Goal: Information Seeking & Learning: Learn about a topic

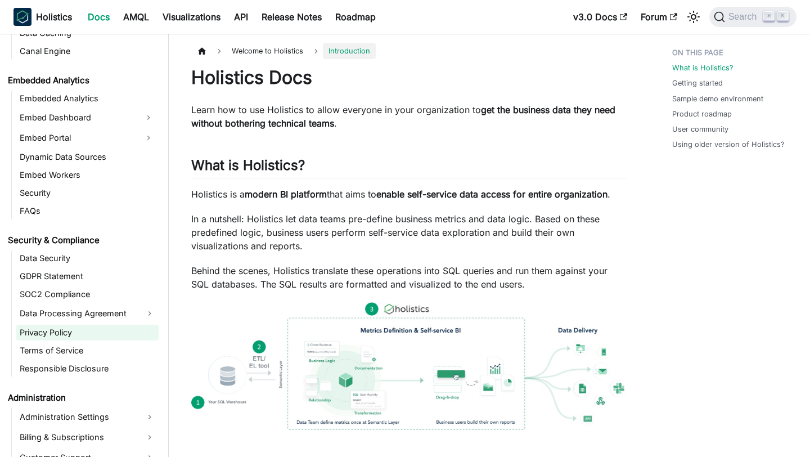
scroll to position [1155, 0]
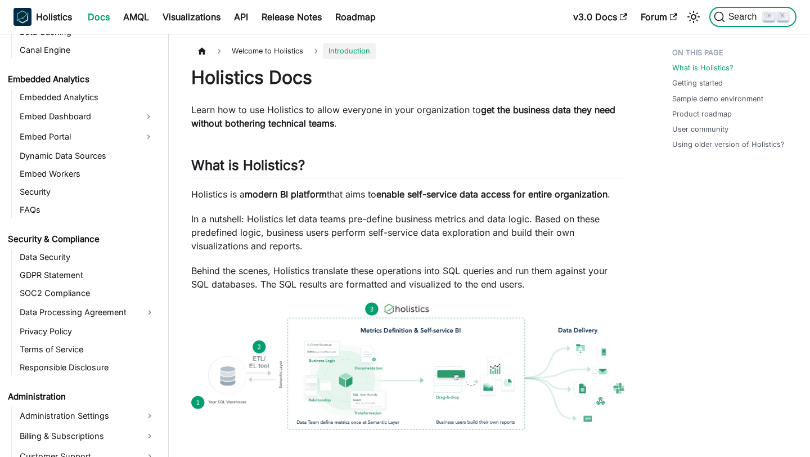
click at [737, 19] on span "Search" at bounding box center [744, 17] width 39 height 10
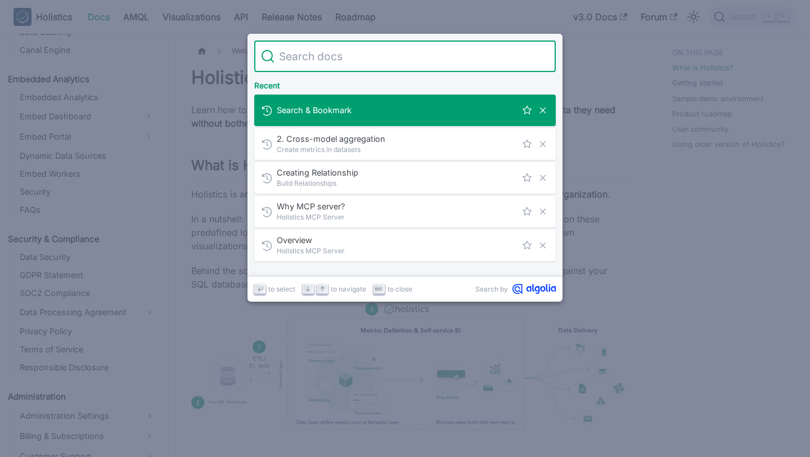
click at [443, 72] on div "Recent" at bounding box center [405, 83] width 306 height 23
click at [431, 65] on input "Search" at bounding box center [412, 57] width 275 height 32
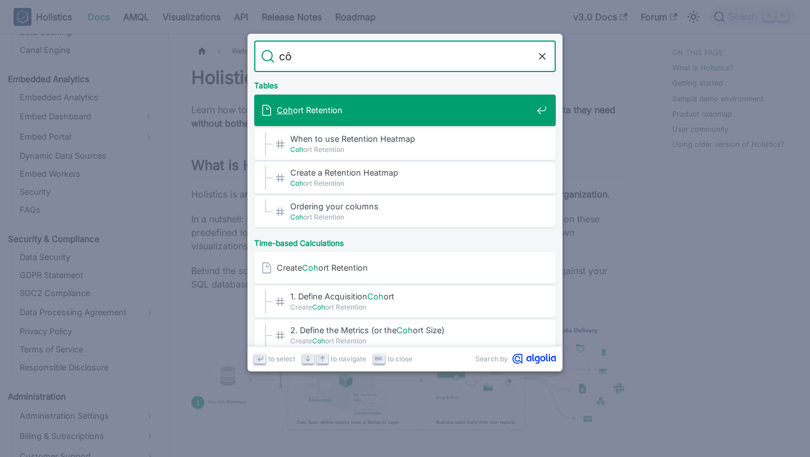
type input "c"
type input "cohort"
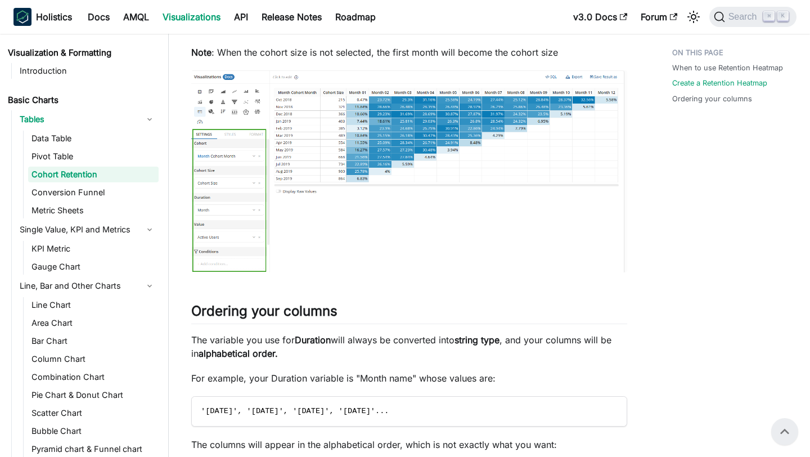
scroll to position [693, 0]
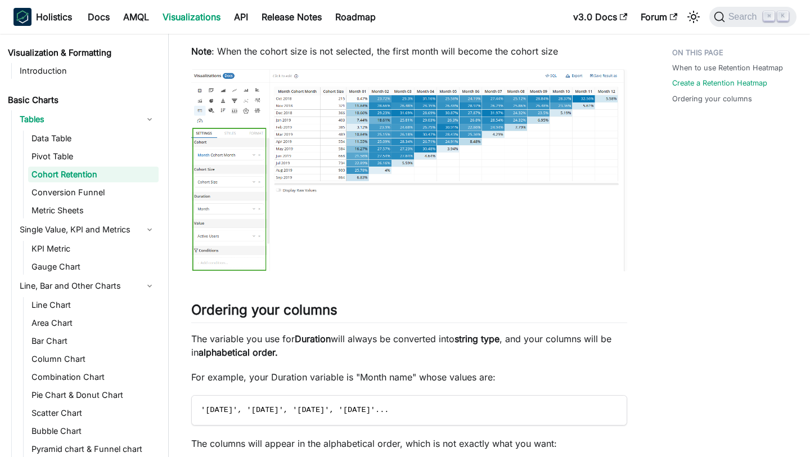
click at [243, 200] on img at bounding box center [409, 170] width 436 height 202
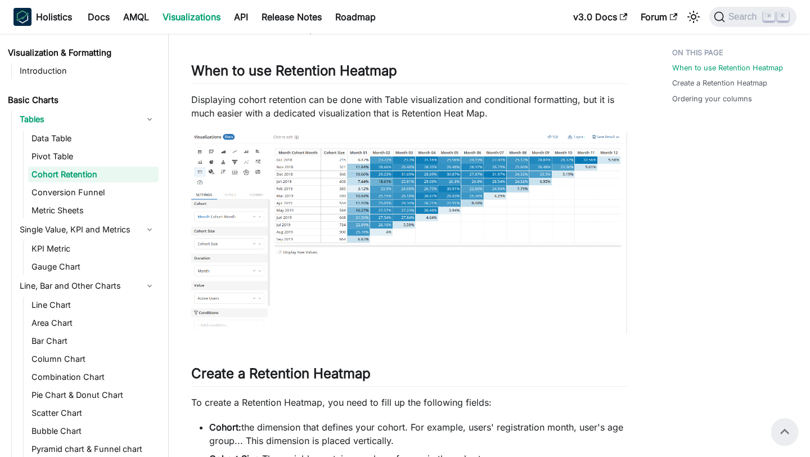
scroll to position [188, 0]
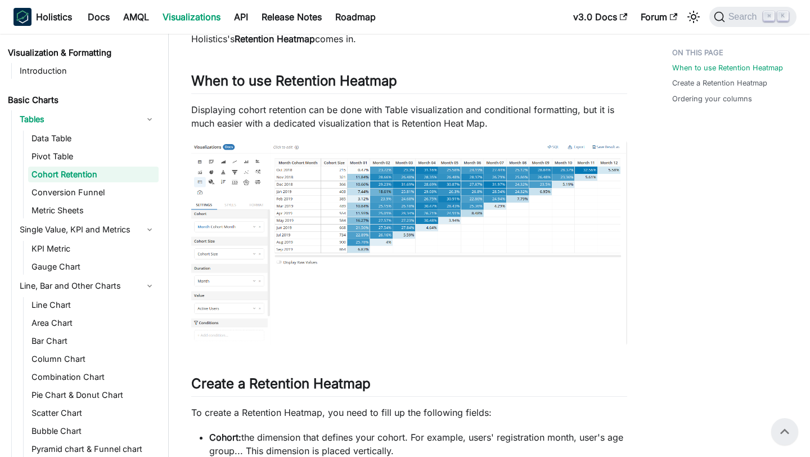
click at [286, 204] on img at bounding box center [409, 242] width 436 height 203
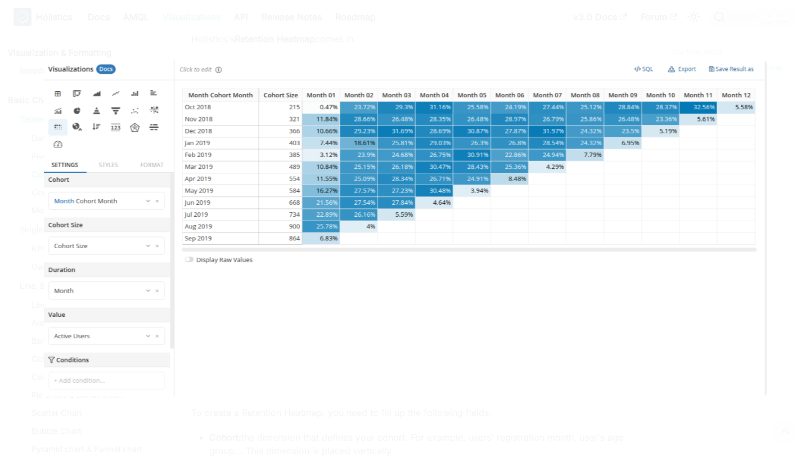
click at [372, 369] on img at bounding box center [405, 228] width 723 height 337
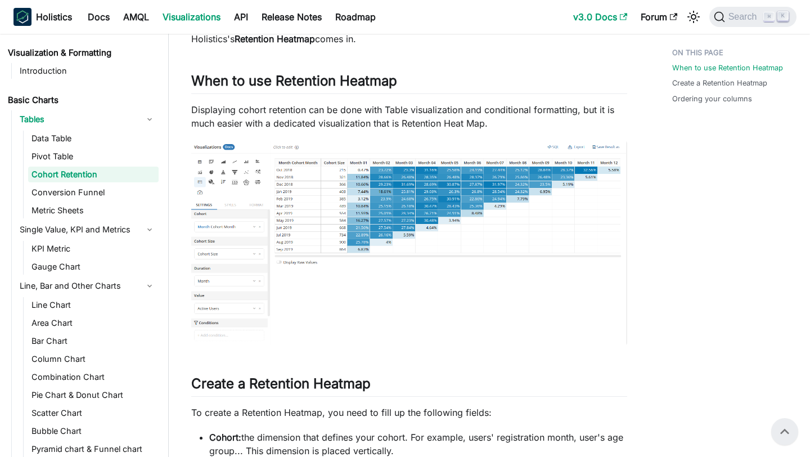
click at [595, 13] on link "v3.0 Docs" at bounding box center [601, 17] width 68 height 18
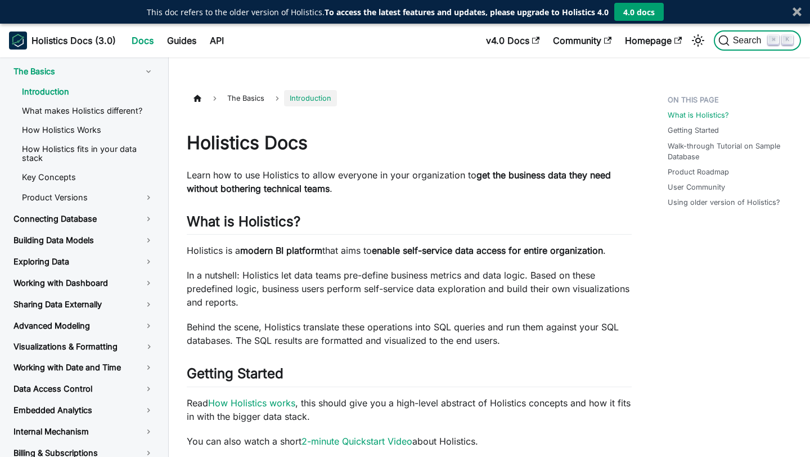
click at [740, 38] on span "Search" at bounding box center [749, 40] width 39 height 10
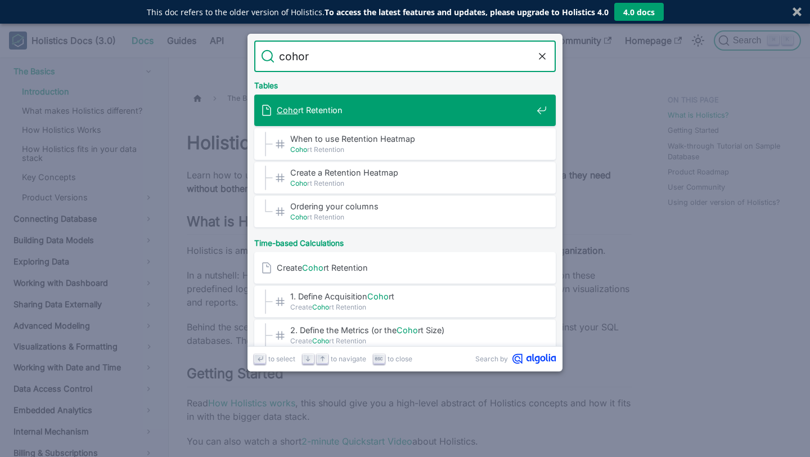
type input "cohort"
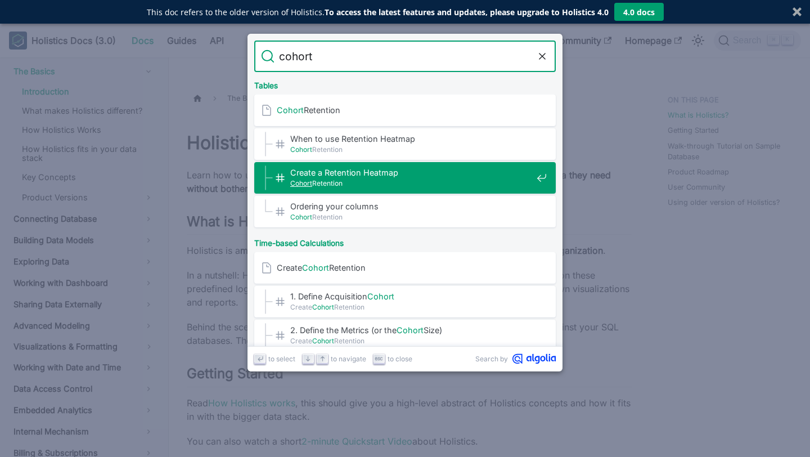
click at [356, 165] on div "Create a Retention Heatmap​ Cohort Retention" at bounding box center [408, 178] width 295 height 32
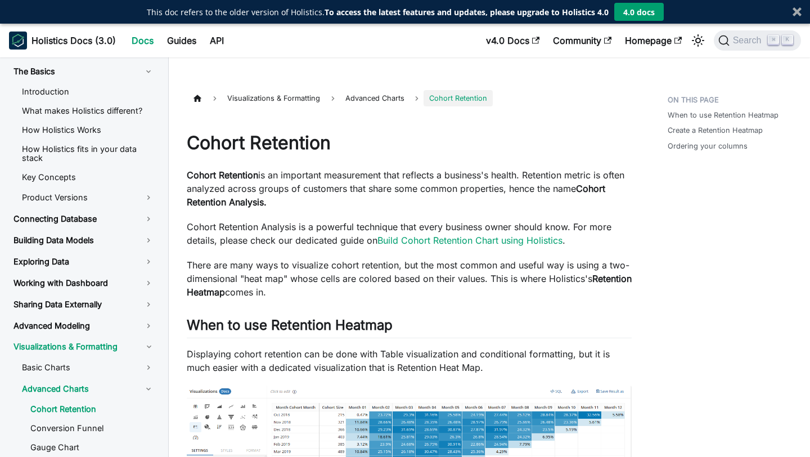
scroll to position [2, 0]
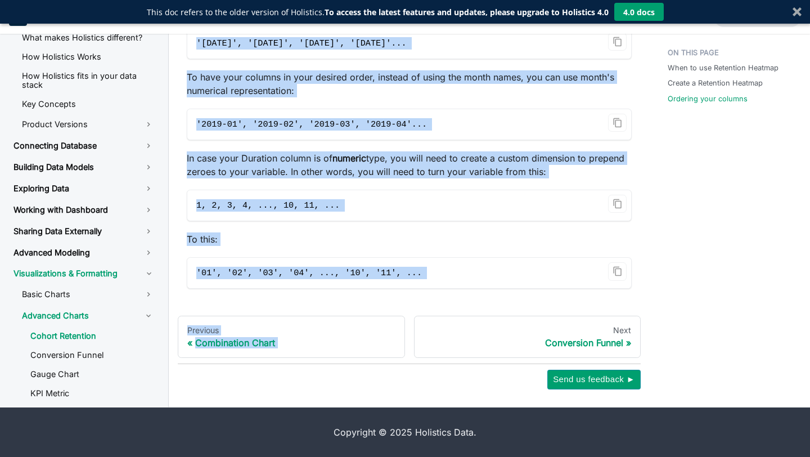
scroll to position [1068, 0]
drag, startPoint x: 190, startPoint y: 139, endPoint x: 626, endPoint y: 376, distance: 496.2
copy div "Loremi Dolorsita Consec Adipiscin el se doeiusmod temporincid utla etdolore m a…"
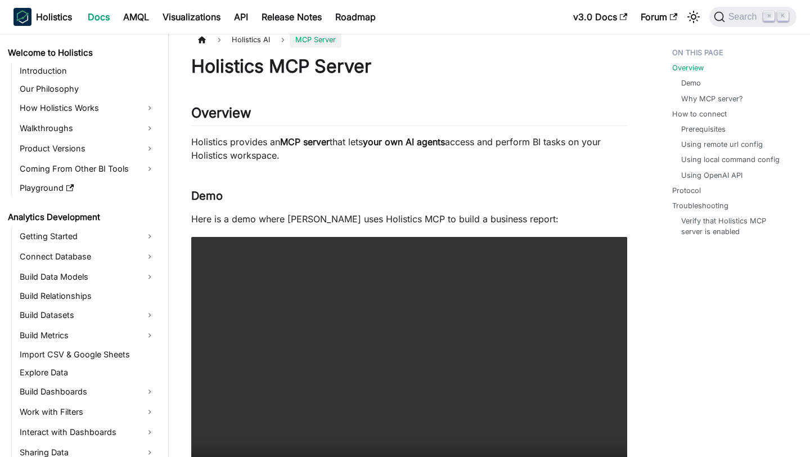
scroll to position [411, 0]
